Goal: Transaction & Acquisition: Purchase product/service

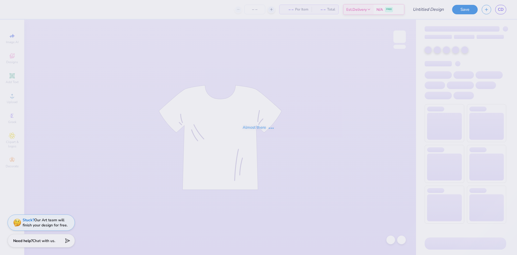
type input "MINIMAL TOTE PRISM"
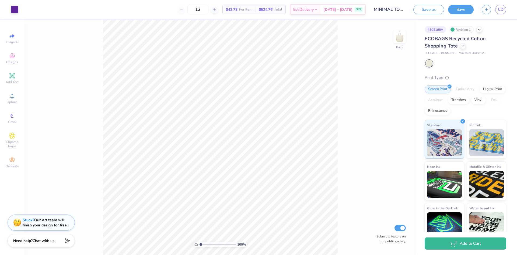
drag, startPoint x: 213, startPoint y: 10, endPoint x: 168, endPoint y: 9, distance: 44.7
click at [186, 10] on div "12 $43.73 Per Item $524.76 Total Est. Delivery [DATE] - [DATE] FREE" at bounding box center [193, 9] width 343 height 19
drag, startPoint x: 214, startPoint y: 10, endPoint x: 201, endPoint y: 9, distance: 13.0
click at [201, 9] on input "20" at bounding box center [197, 10] width 21 height 10
drag, startPoint x: 211, startPoint y: 9, endPoint x: 173, endPoint y: 14, distance: 38.9
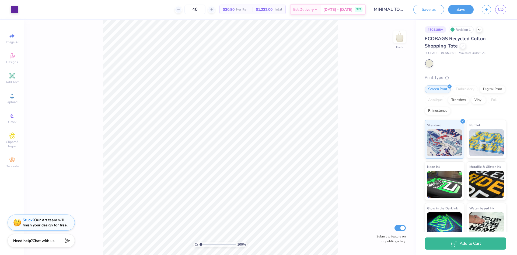
click at [173, 14] on div "40 $30.80 Per Item $1,232.00 Total Est. Delivery [DATE] - [DATE] FREE" at bounding box center [193, 9] width 343 height 19
drag, startPoint x: 215, startPoint y: 9, endPoint x: 189, endPoint y: 7, distance: 26.7
click at [189, 7] on div "12" at bounding box center [198, 10] width 40 height 10
type input "40"
drag, startPoint x: 233, startPoint y: 9, endPoint x: 298, endPoint y: 9, distance: 64.1
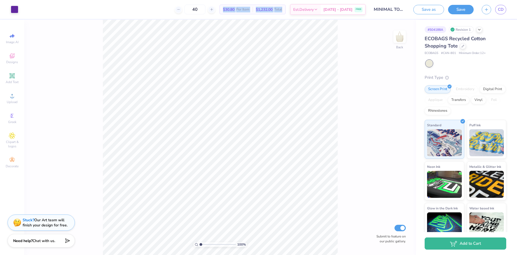
click at [298, 9] on div "40 $30.80 Per Item $1,232.00 Total Est. Delivery [DATE] - [DATE] FREE" at bounding box center [193, 9] width 343 height 19
copy div "$30.80 Per Item $1,232.00 Total"
